Goal: Task Accomplishment & Management: Complete application form

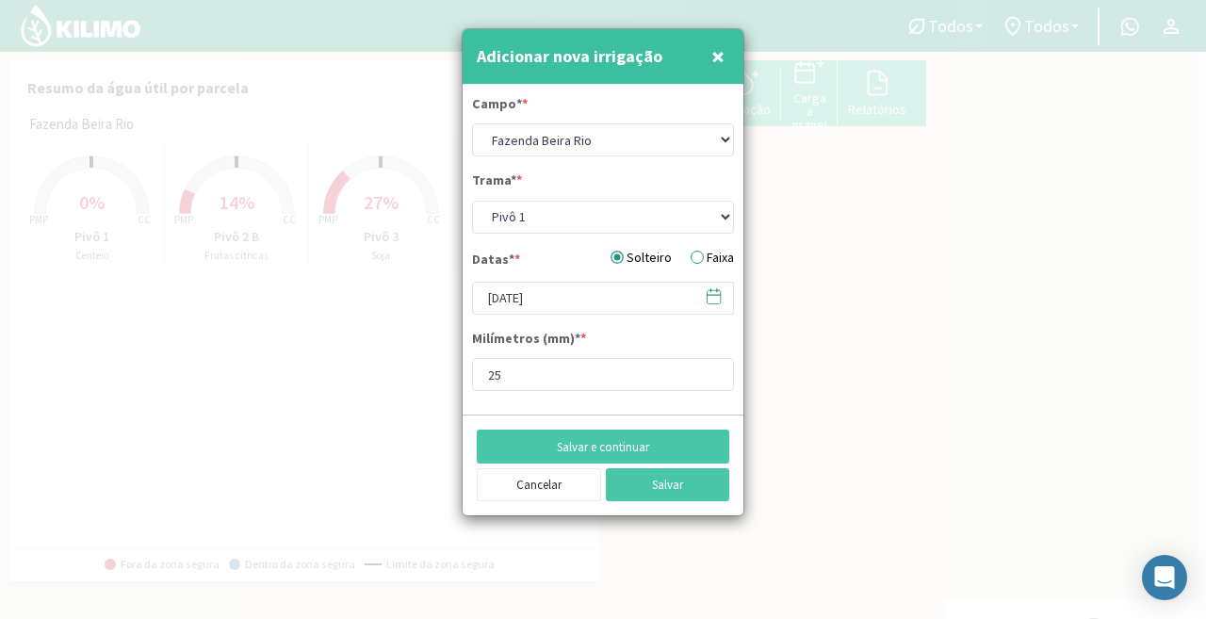
drag, startPoint x: 0, startPoint y: 0, endPoint x: 713, endPoint y: 47, distance: 714.7
click at [713, 47] on font "×" at bounding box center [717, 56] width 13 height 31
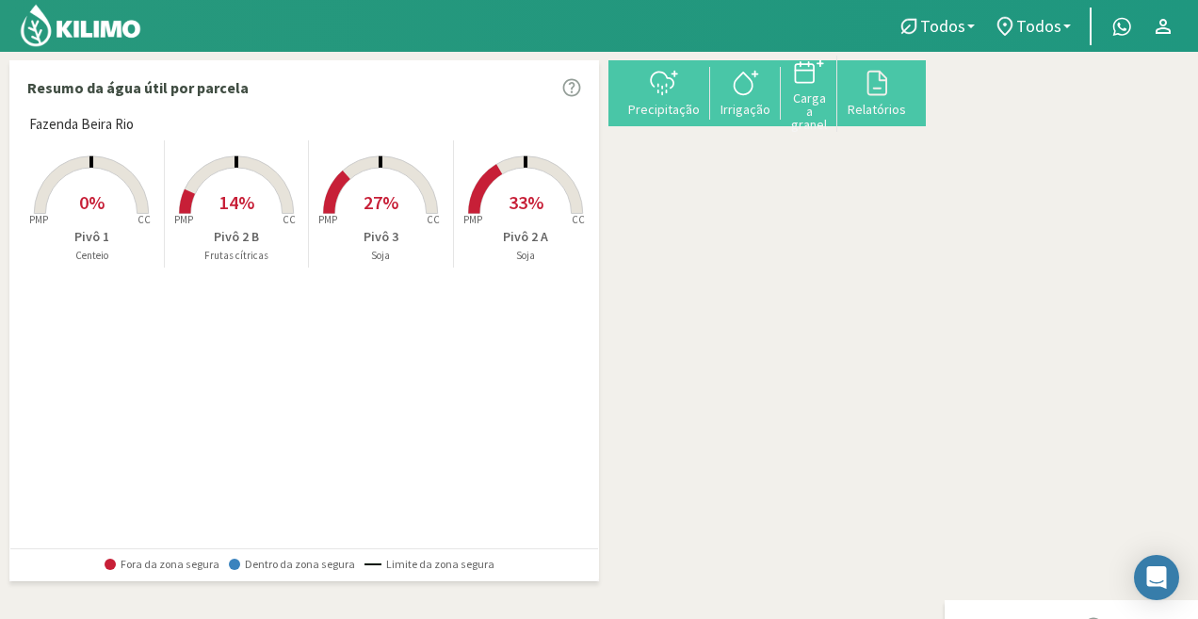
drag, startPoint x: 717, startPoint y: 51, endPoint x: 948, endPoint y: 336, distance: 367.1
click at [1154, 432] on icon at bounding box center [1215, 363] width 123 height 198
click at [771, 106] on font "Irrigação" at bounding box center [746, 109] width 50 height 17
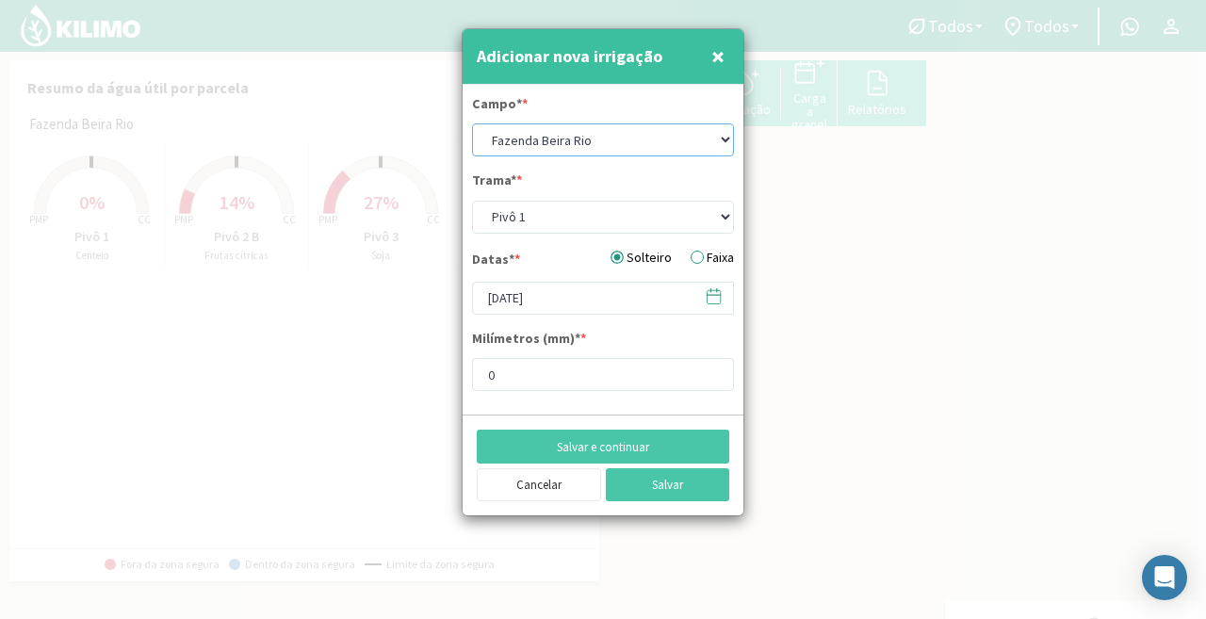
click at [696, 148] on select "Fazenda Beira Rio" at bounding box center [603, 139] width 262 height 33
click at [606, 235] on form "Campo* * Fazenda Beira Rio Trama* * Pivô 1 Pivô 2 A Pivô 2 B Pivô 3 Datas* * So…" at bounding box center [603, 250] width 281 height 331
click at [599, 224] on select "Pivô 1 Pivô 2 A Pivô 2 B Pivô 3" at bounding box center [603, 217] width 262 height 33
select select "2: Object"
click at [472, 201] on select "Pivô 1 Pivô 2 A Pivô 2 B Pivô 3" at bounding box center [603, 217] width 262 height 33
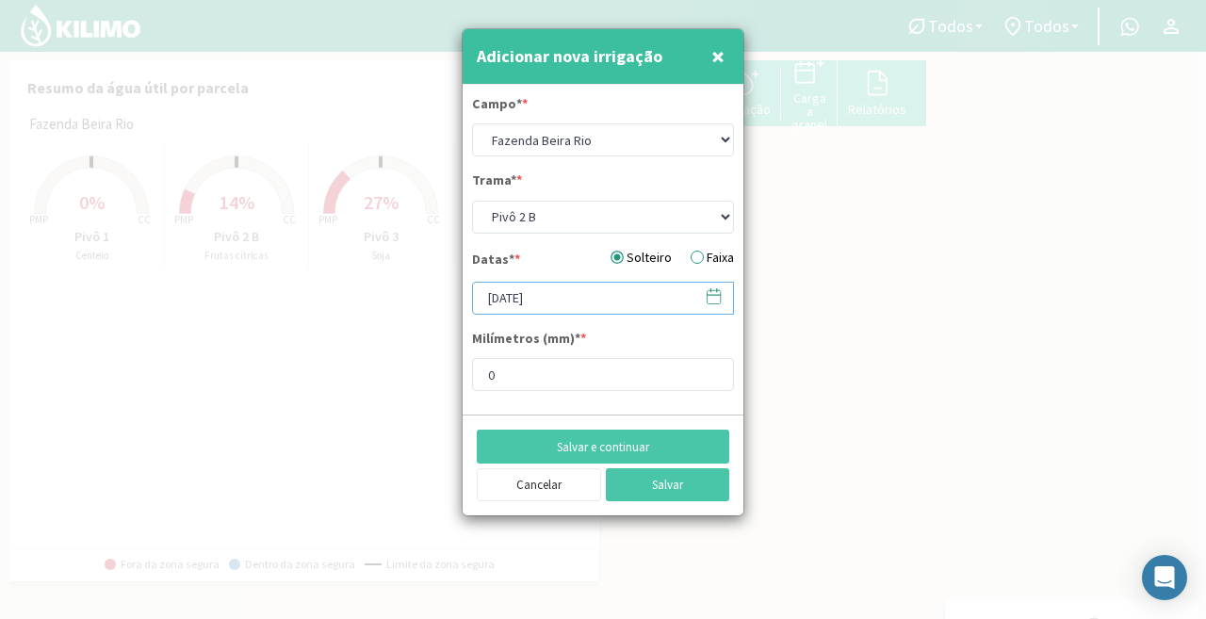
click at [602, 304] on input "[DATE]" at bounding box center [603, 298] width 262 height 33
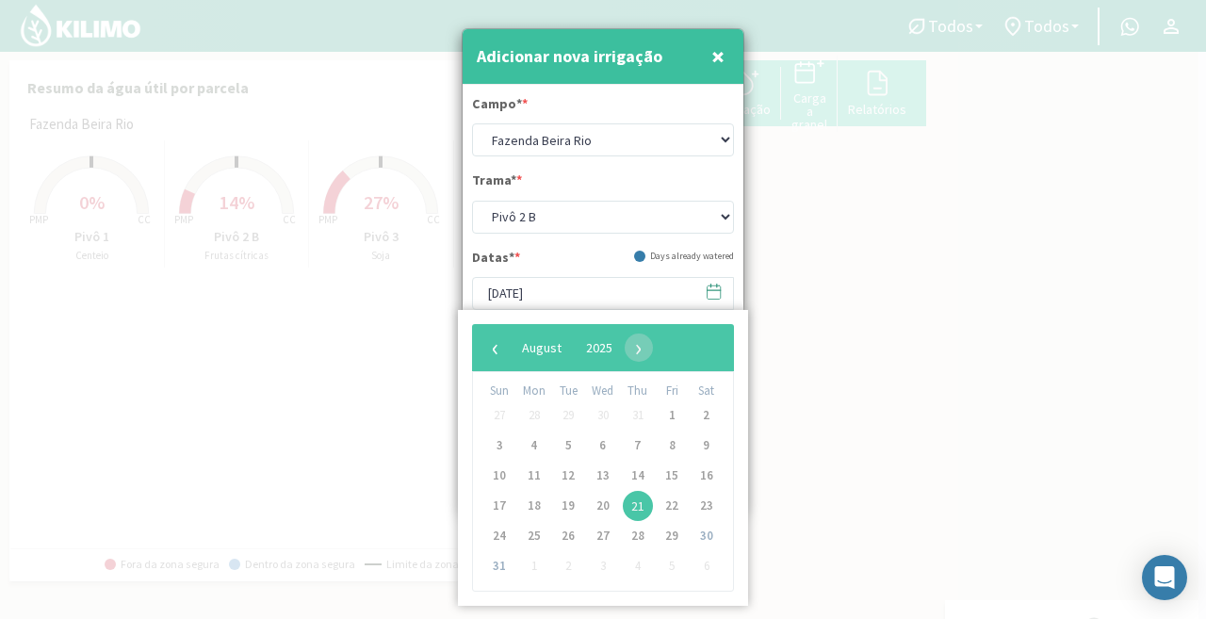
click at [548, 371] on div "‹ ​ August ​ 2025 ​ ›" at bounding box center [603, 347] width 262 height 47
click at [430, 279] on div at bounding box center [603, 309] width 1206 height 619
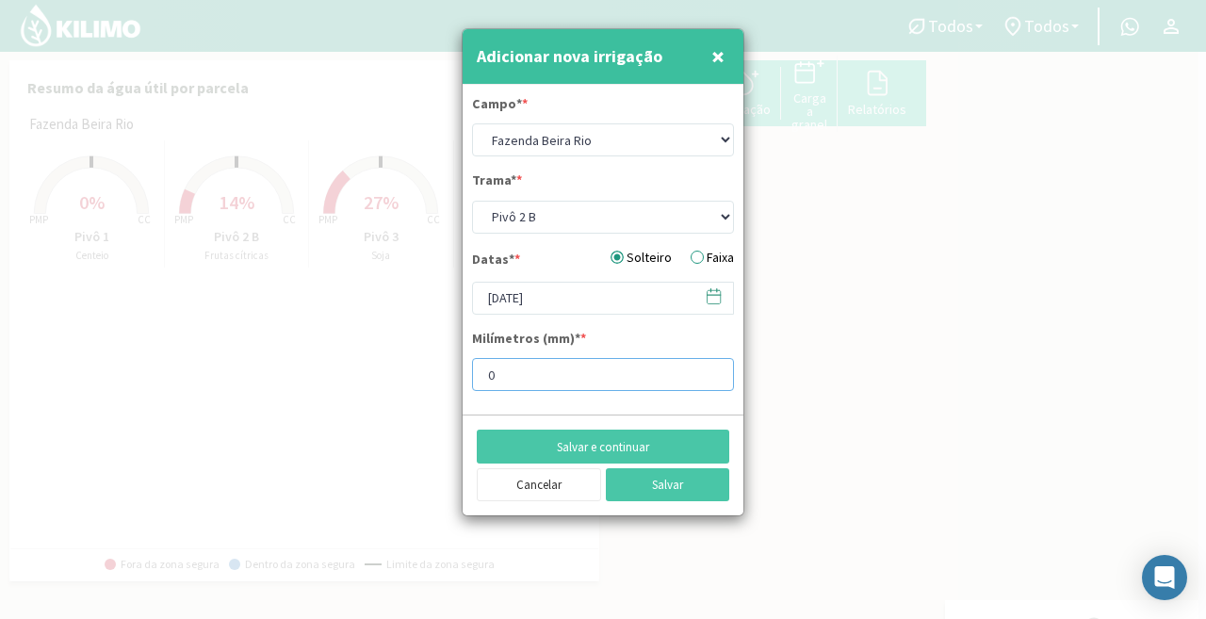
click at [538, 385] on input "0" at bounding box center [603, 374] width 262 height 33
type input "25"
click at [638, 492] on button "Salvar" at bounding box center [668, 484] width 124 height 33
click at [567, 133] on select "Fazenda Beira Rio" at bounding box center [603, 139] width 262 height 33
click at [472, 123] on select "Fazenda Beira Rio" at bounding box center [603, 139] width 262 height 33
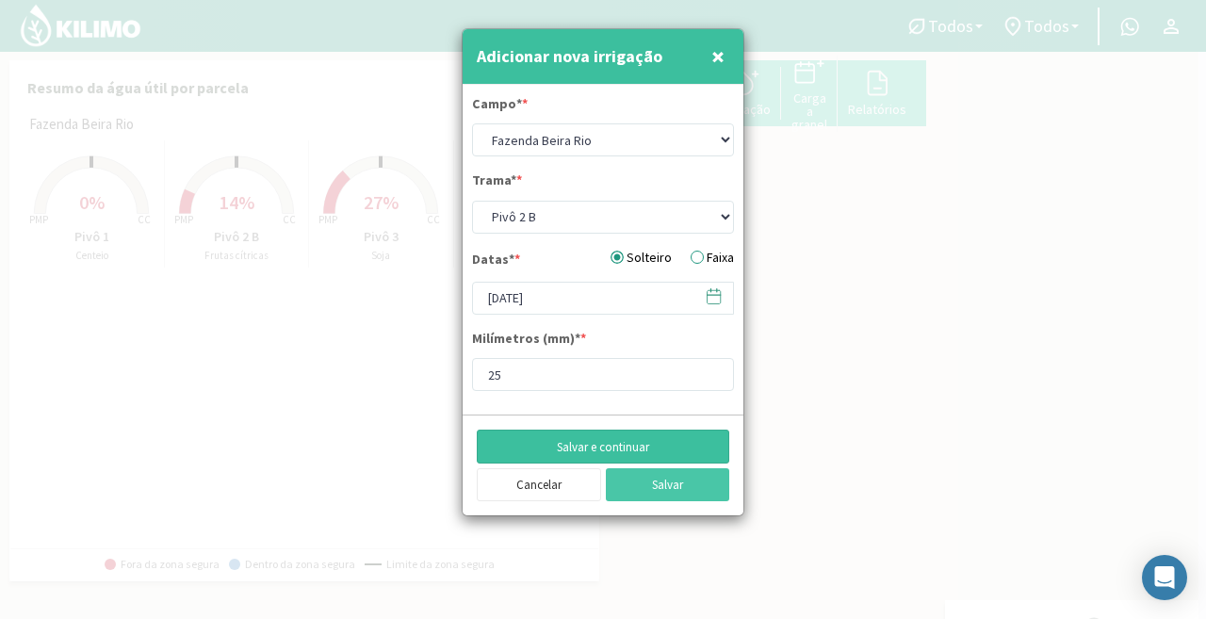
click at [655, 458] on button "Salvar e continuar" at bounding box center [603, 446] width 252 height 33
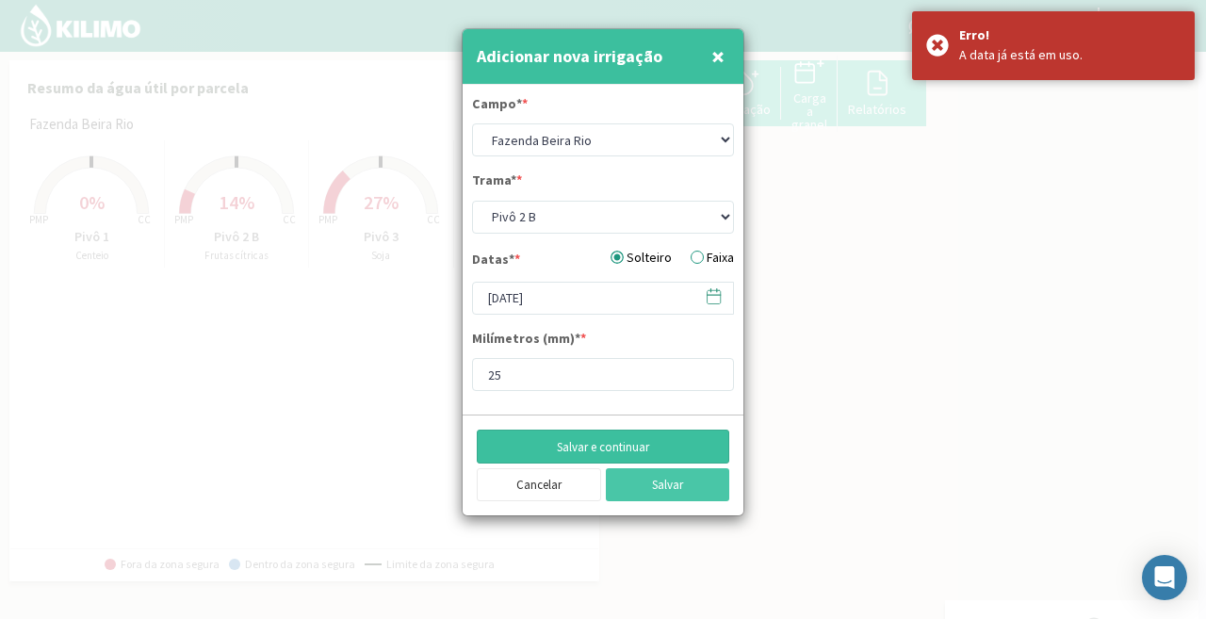
click at [655, 459] on button "Salvar e continuar" at bounding box center [603, 446] width 252 height 33
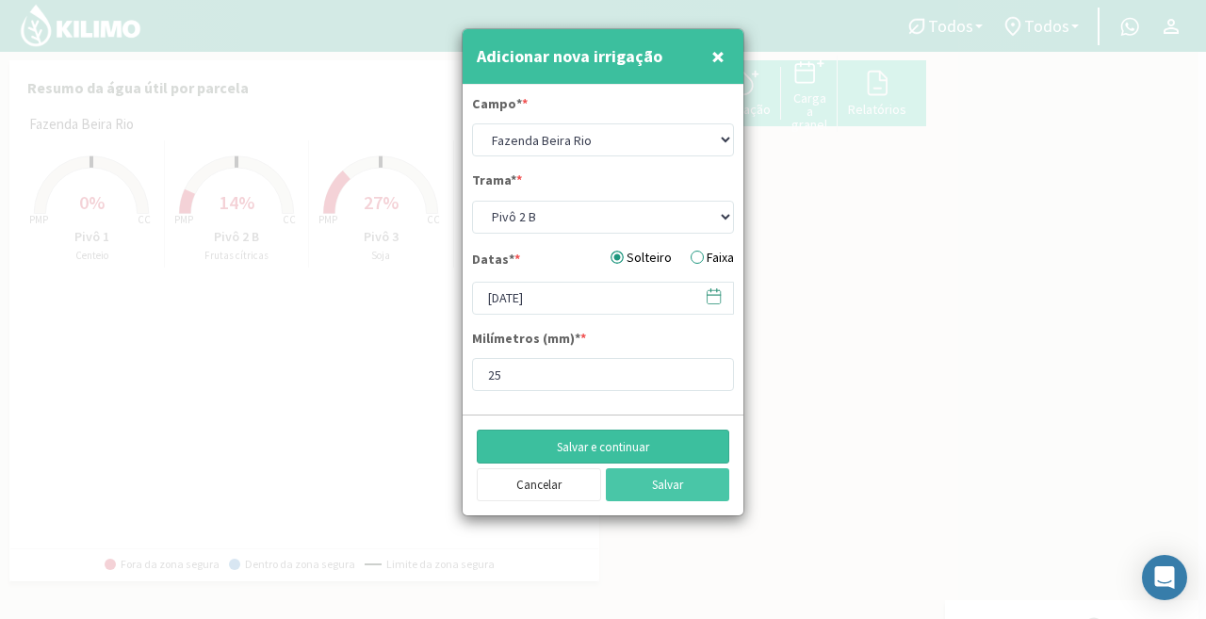
click at [580, 444] on font "Salvar e continuar" at bounding box center [603, 447] width 92 height 16
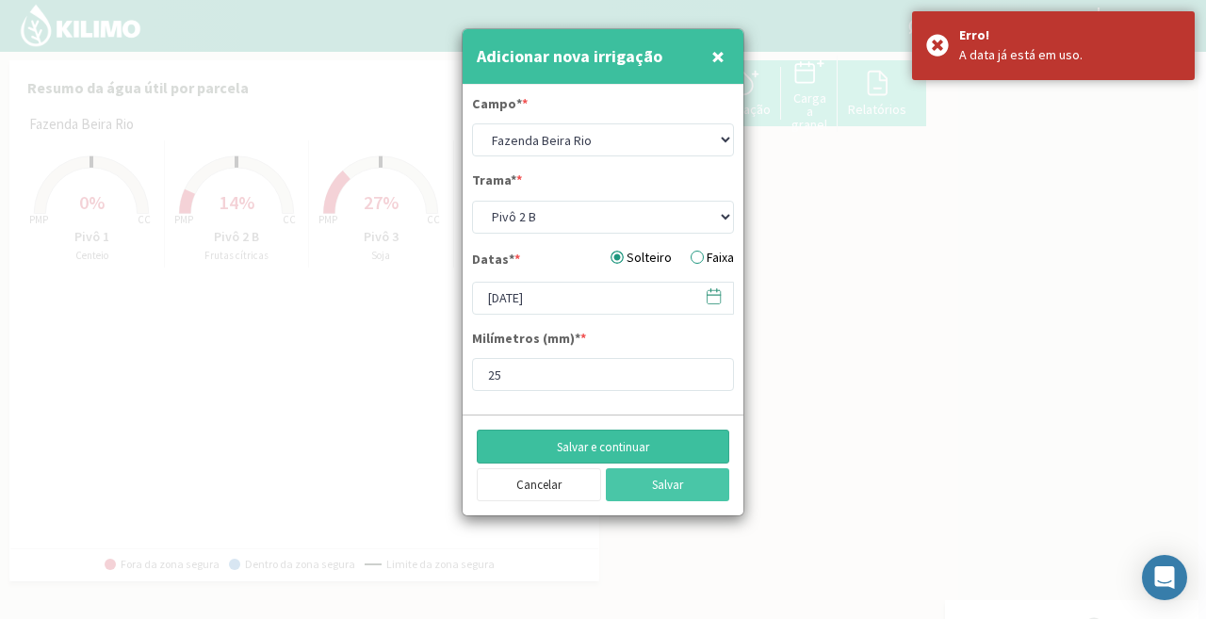
click at [591, 442] on font "Salvar e continuar" at bounding box center [603, 447] width 92 height 16
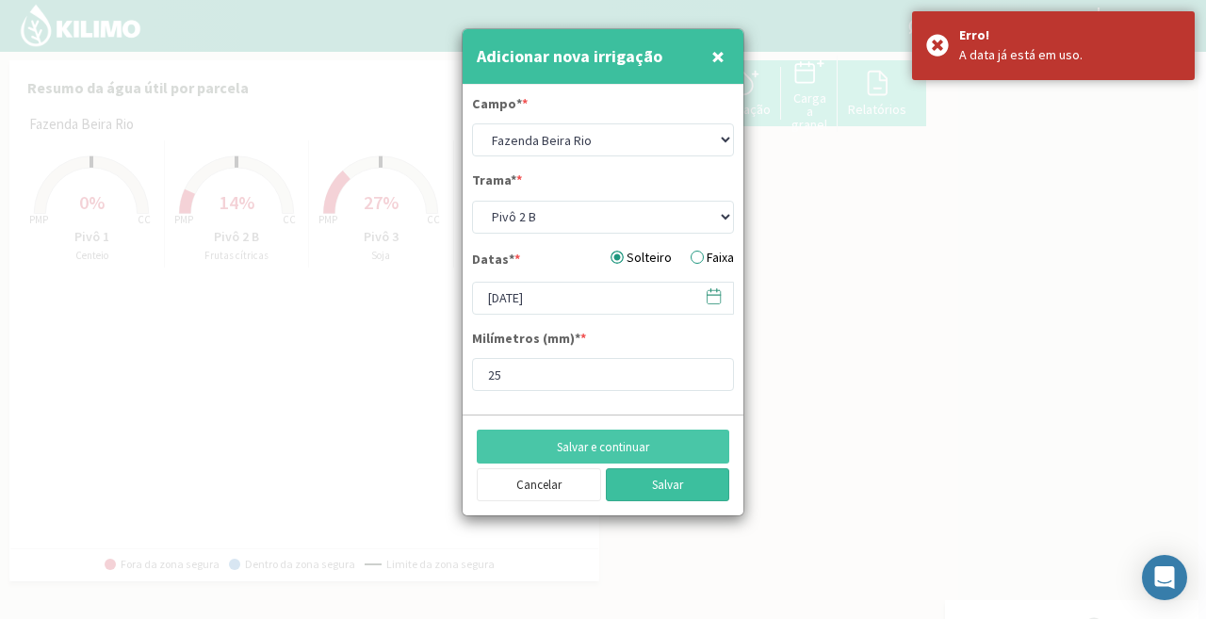
click at [720, 479] on button "Salvar" at bounding box center [668, 484] width 124 height 33
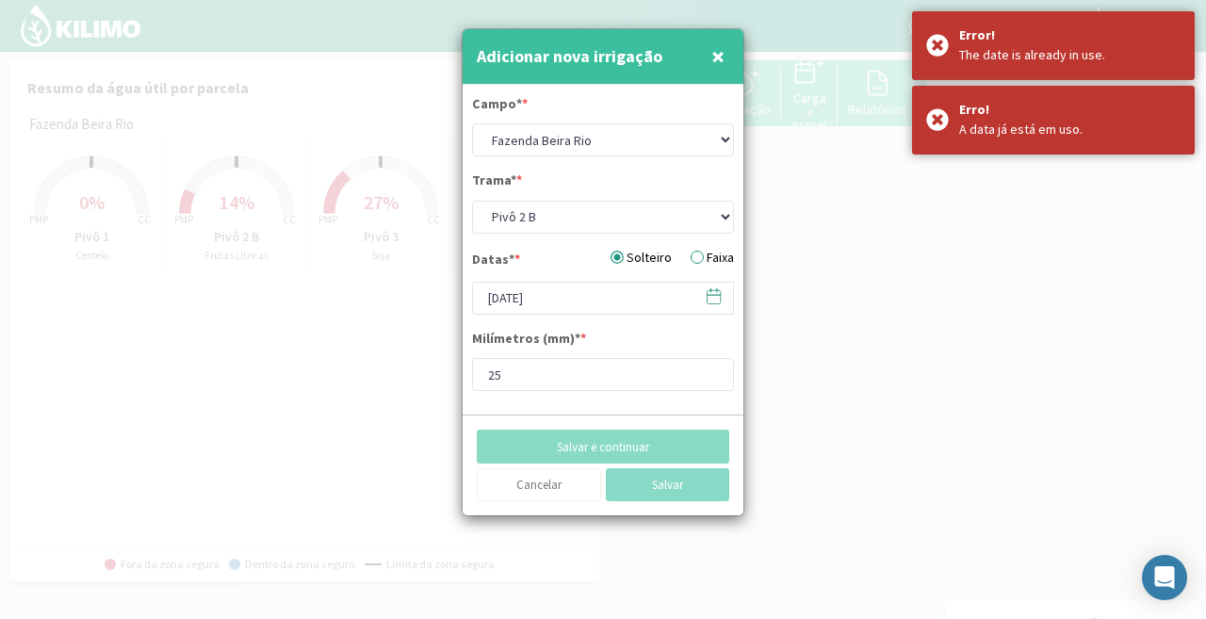
click at [720, 479] on button "Salvar" at bounding box center [668, 484] width 124 height 33
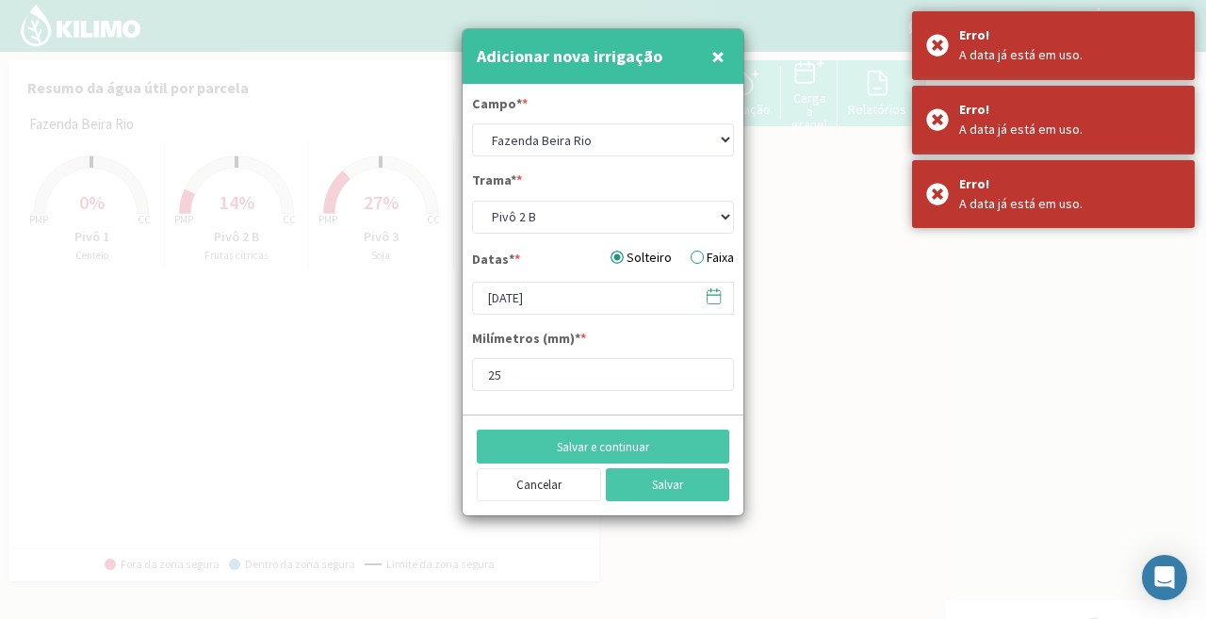
click at [727, 58] on button "×" at bounding box center [718, 57] width 23 height 38
select select "0: Object"
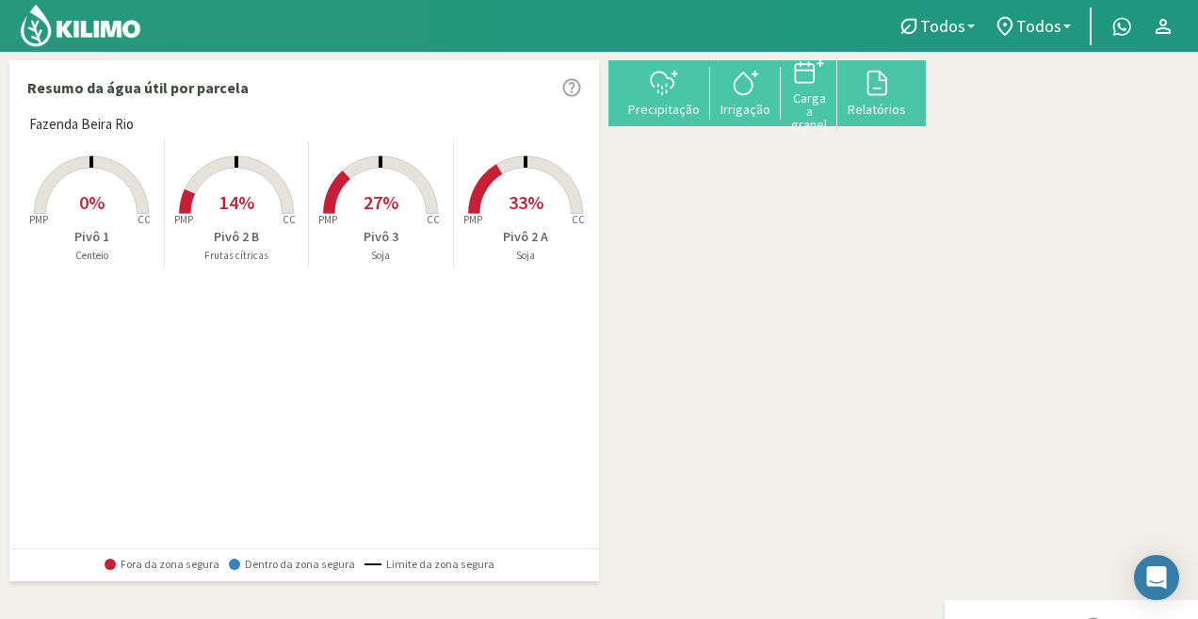
click at [230, 161] on icon at bounding box center [236, 184] width 114 height 57
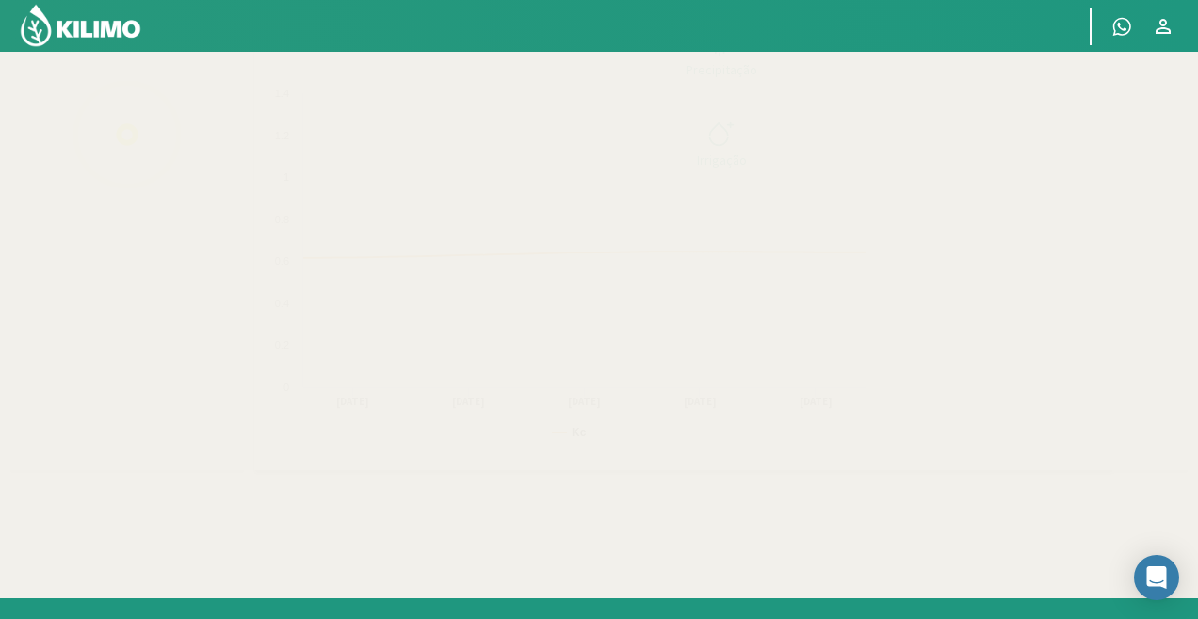
select select "2: Object"
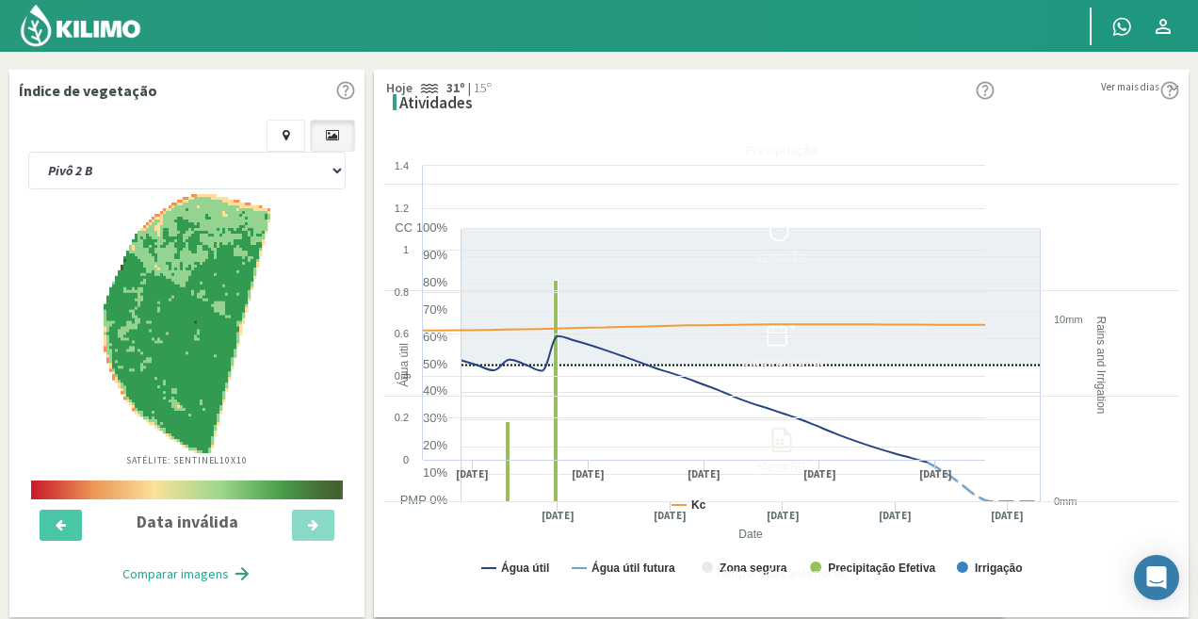
click at [1143, 244] on div at bounding box center [781, 229] width 785 height 30
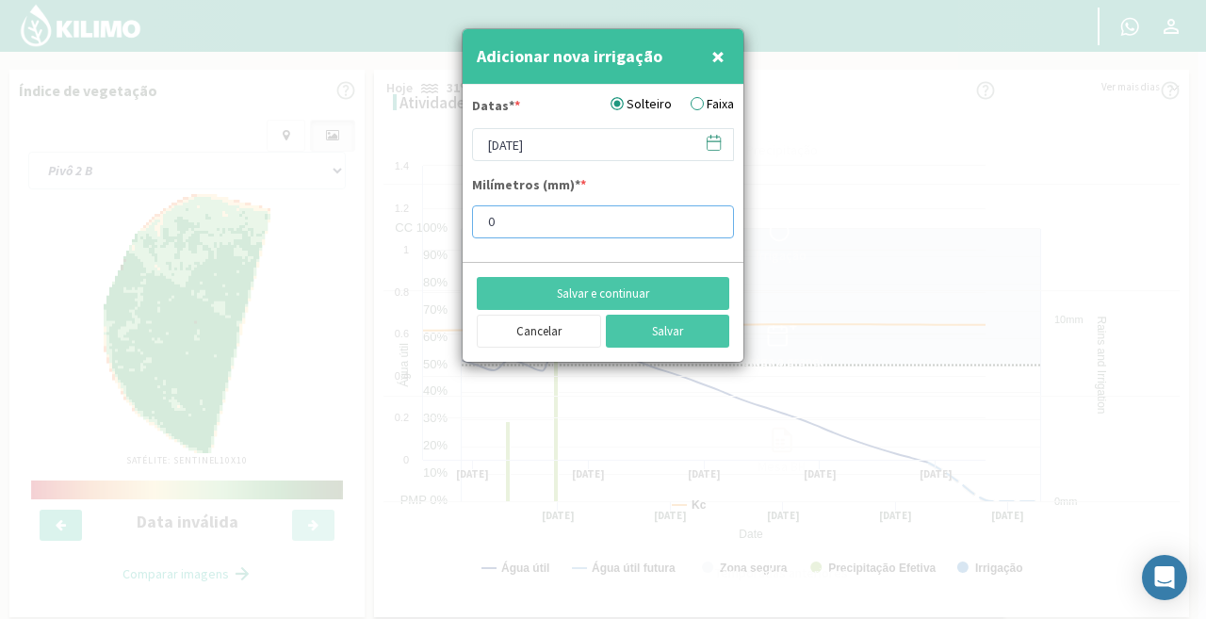
click at [551, 215] on input "0" at bounding box center [603, 221] width 262 height 33
type input "25"
click at [608, 291] on font "Salvar e continuar" at bounding box center [603, 293] width 92 height 16
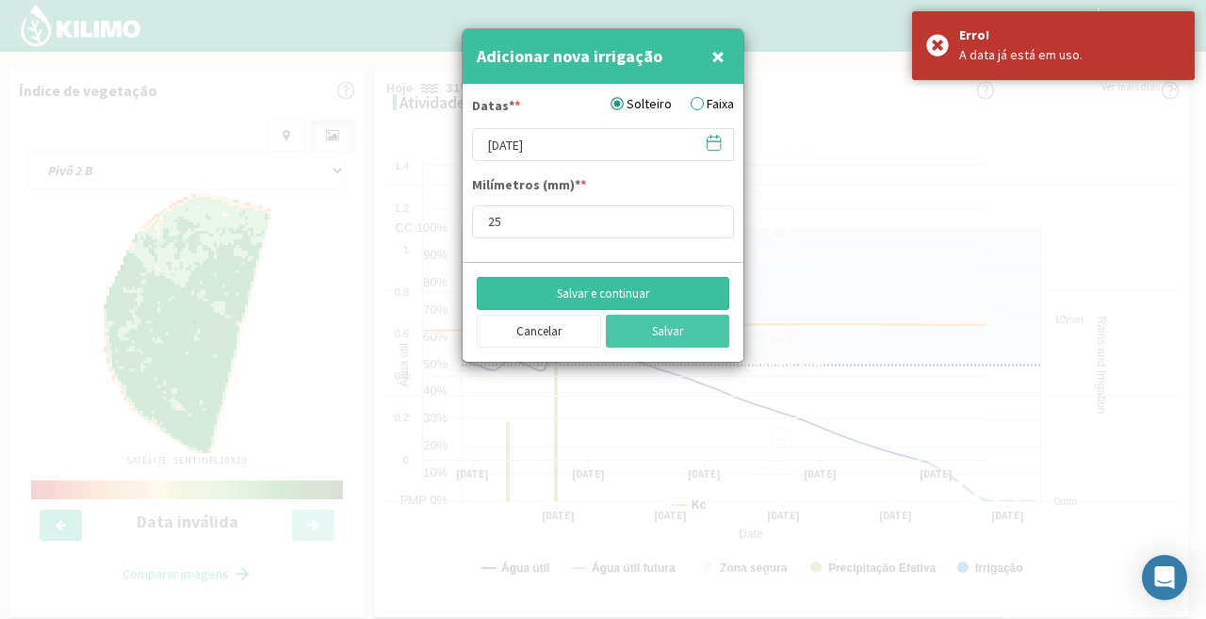
click at [608, 291] on font "Salvar e continuar" at bounding box center [603, 293] width 92 height 16
click at [715, 63] on font "×" at bounding box center [717, 56] width 13 height 31
